Goal: Information Seeking & Learning: Learn about a topic

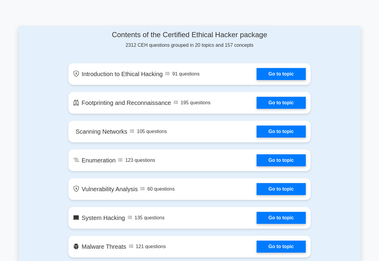
scroll to position [306, 0]
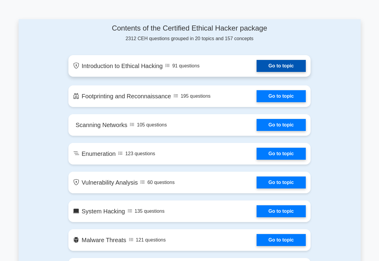
click at [276, 65] on link "Go to topic" at bounding box center [281, 66] width 49 height 12
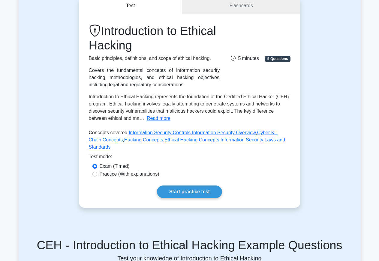
scroll to position [61, 0]
click at [238, 11] on link "Flashcards" at bounding box center [241, 5] width 118 height 17
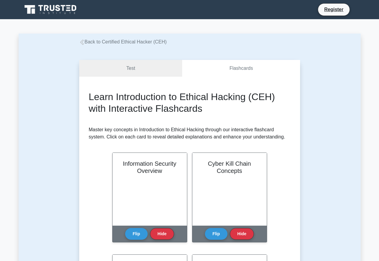
scroll to position [92, 0]
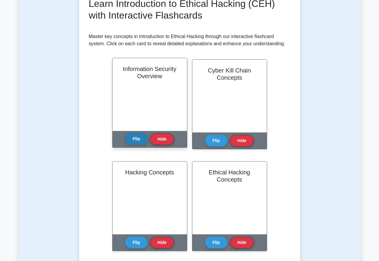
click at [141, 139] on button "Flip" at bounding box center [136, 139] width 23 height 12
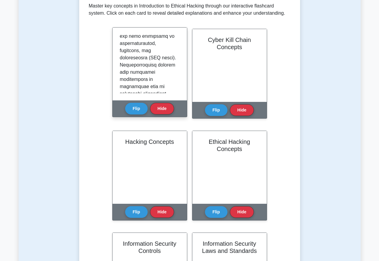
scroll to position [165, 0]
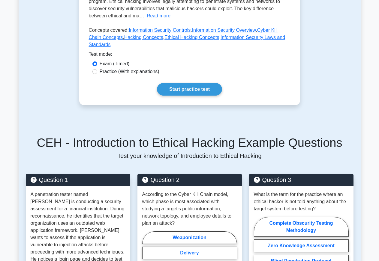
scroll to position [184, 0]
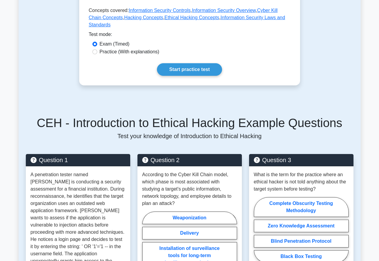
click at [117, 48] on label "Practice (With explanations)" at bounding box center [130, 51] width 60 height 7
click at [97, 50] on input "Practice (With explanations)" at bounding box center [94, 52] width 5 height 5
radio input "true"
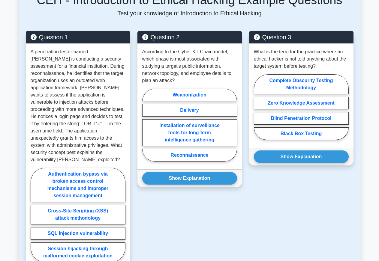
scroll to position [306, 0]
